Goal: Use online tool/utility: Utilize a website feature to perform a specific function

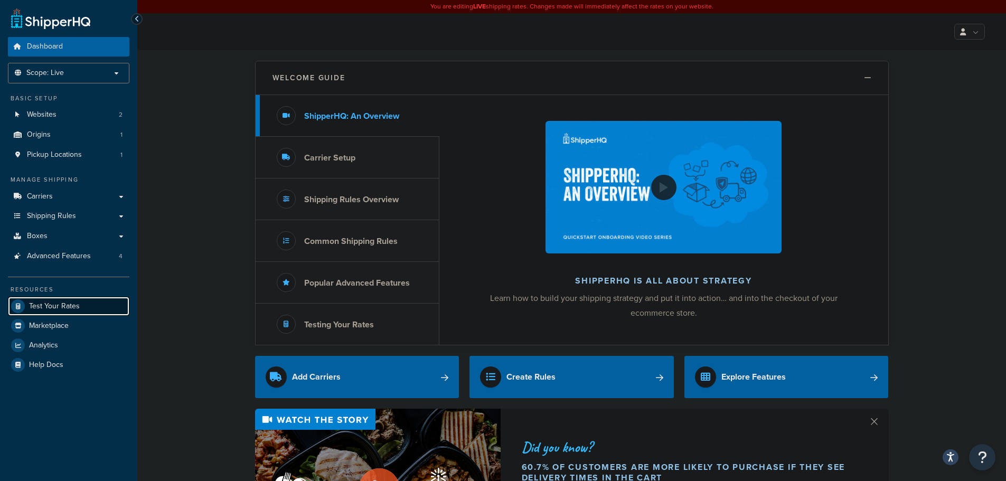
click at [77, 304] on span "Test Your Rates" at bounding box center [54, 306] width 51 height 9
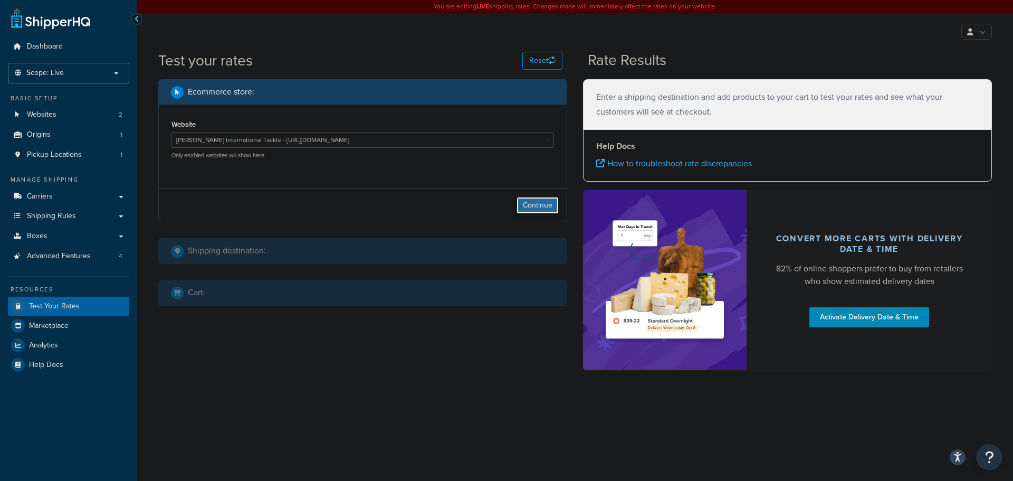
click at [532, 209] on button "Continue" at bounding box center [538, 205] width 42 height 17
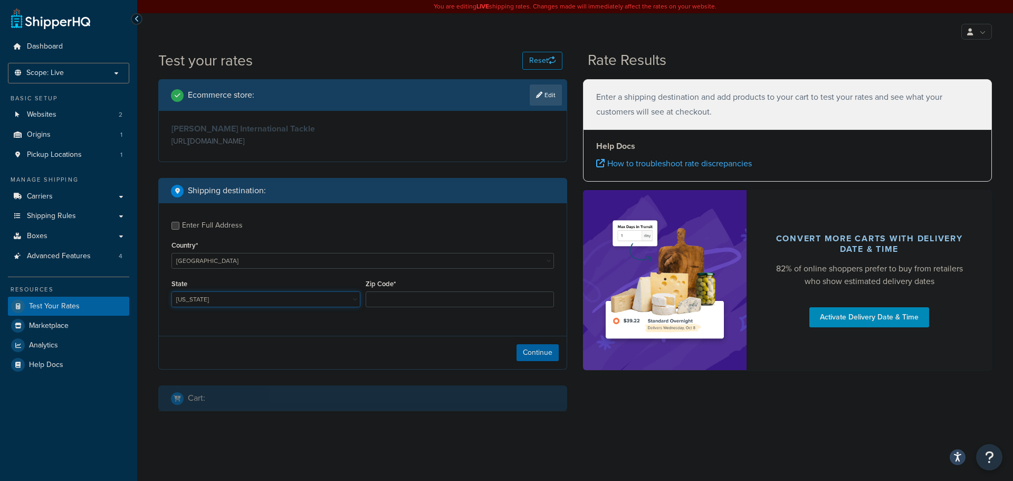
click at [219, 302] on select "[US_STATE] [US_STATE] [US_STATE] [US_STATE] [US_STATE] Armed Forces Americas Ar…" at bounding box center [266, 299] width 189 height 16
select select "FL"
click at [172, 292] on select "[US_STATE] [US_STATE] [US_STATE] [US_STATE] [US_STATE] Armed Forces Americas Ar…" at bounding box center [266, 299] width 189 height 16
type input "33101"
click at [541, 353] on button "Continue" at bounding box center [538, 352] width 42 height 17
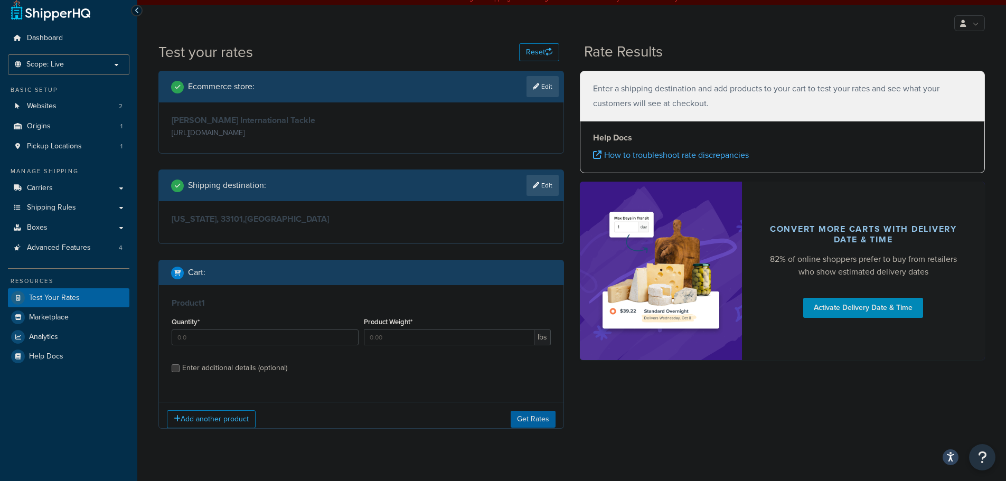
scroll to position [11, 0]
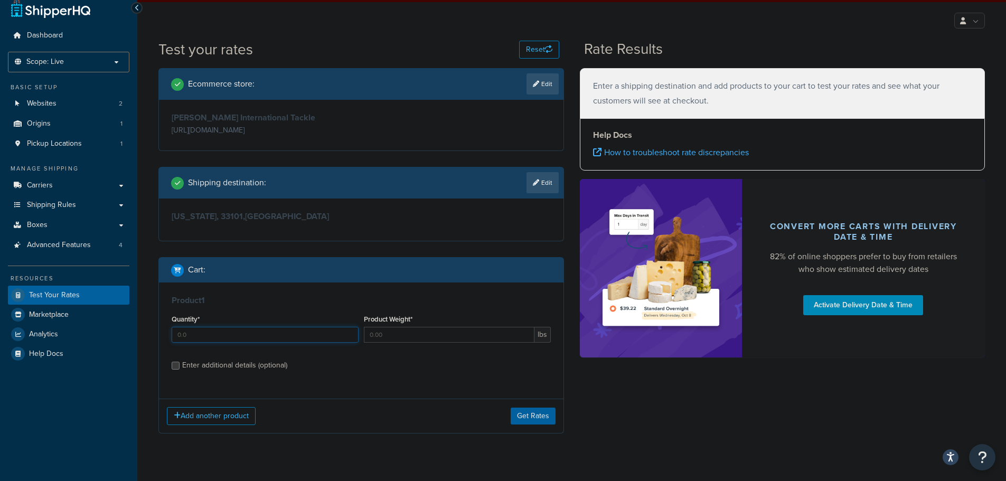
click at [247, 335] on input "Quantity*" at bounding box center [265, 335] width 187 height 16
type input "1"
click at [212, 365] on div "Enter additional details (optional)" at bounding box center [234, 365] width 105 height 15
click at [179, 365] on input "Enter additional details (optional)" at bounding box center [176, 366] width 8 height 8
checkbox input "true"
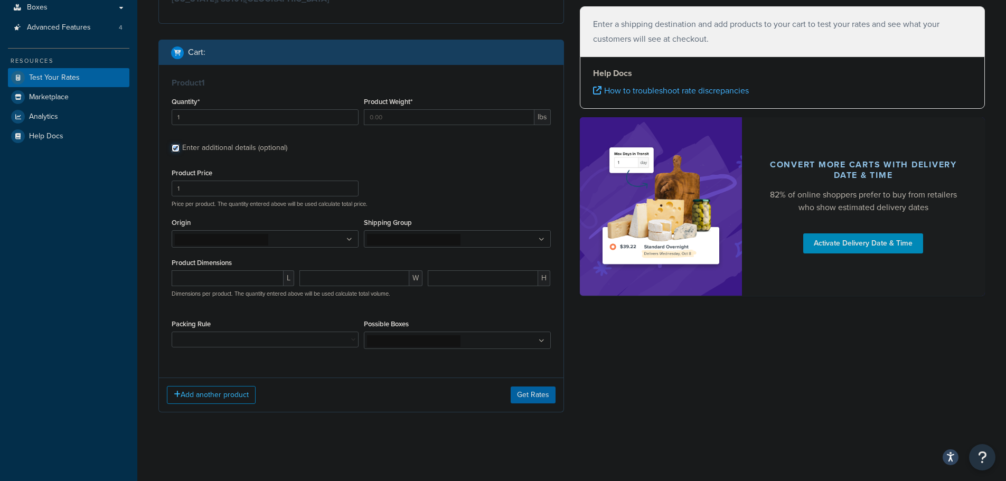
scroll to position [230, 0]
